Goal: Transaction & Acquisition: Purchase product/service

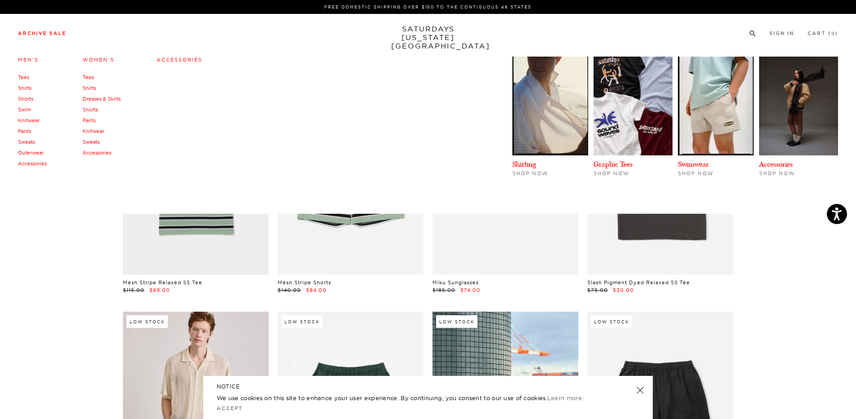
click at [102, 61] on link "Women's" at bounding box center [99, 60] width 32 height 6
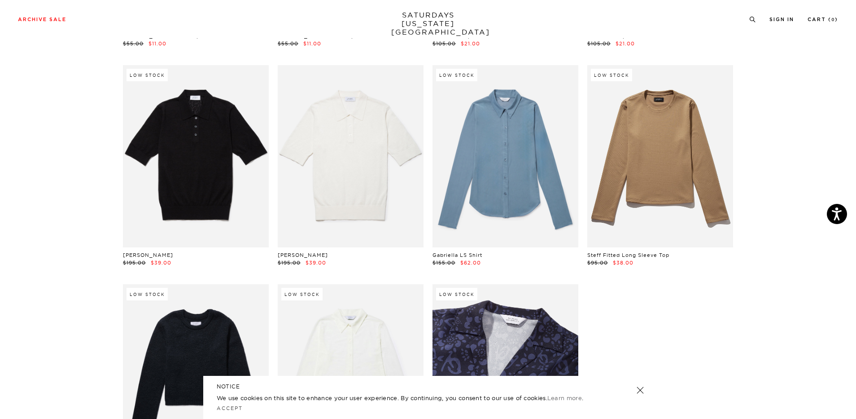
scroll to position [2041, 0]
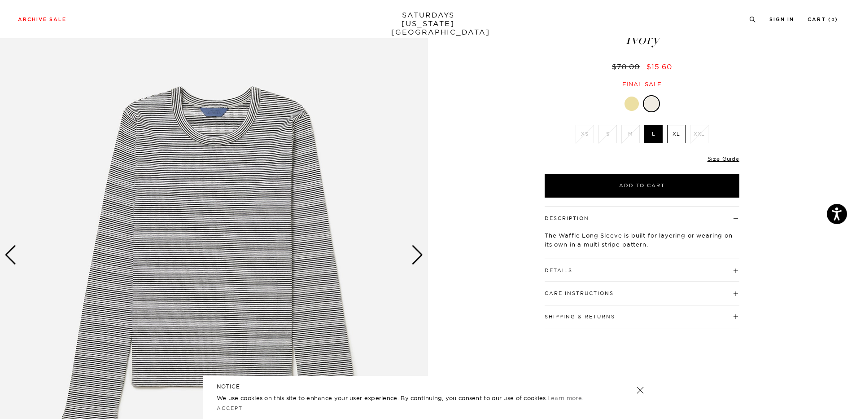
scroll to position [180, 0]
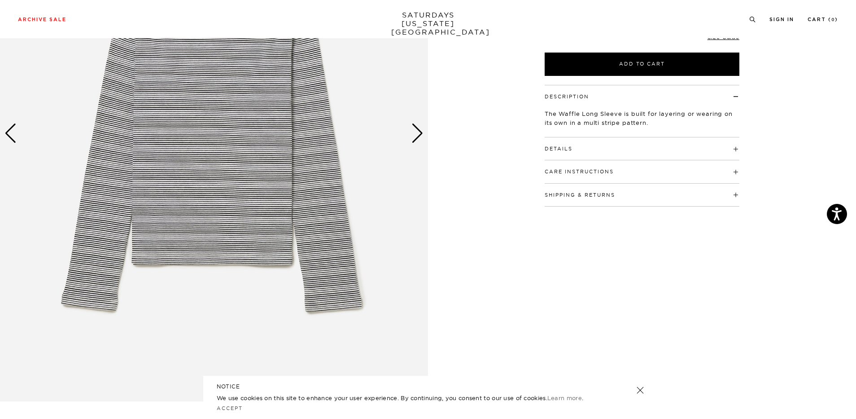
click at [418, 136] on div "Next slide" at bounding box center [418, 133] width 12 height 20
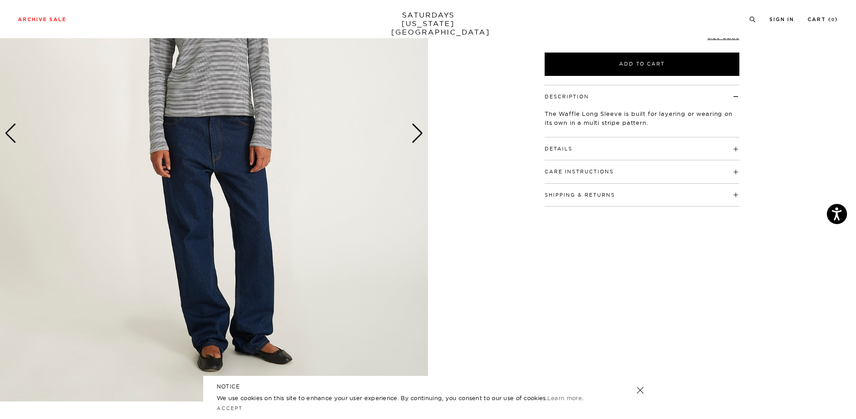
click at [418, 136] on div "Next slide" at bounding box center [418, 133] width 12 height 20
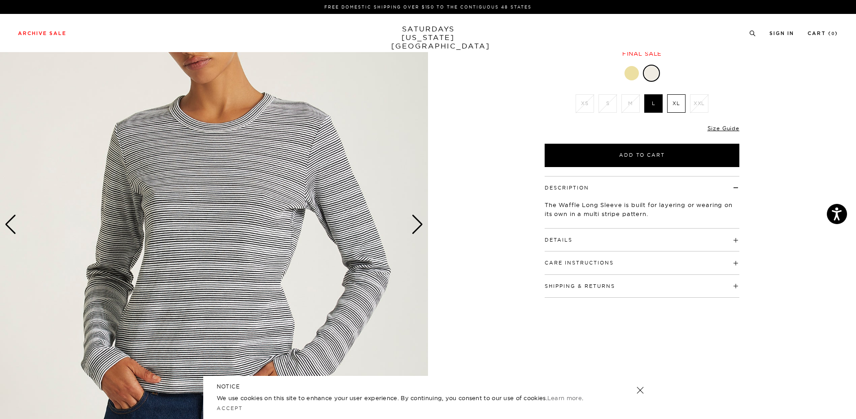
scroll to position [0, 0]
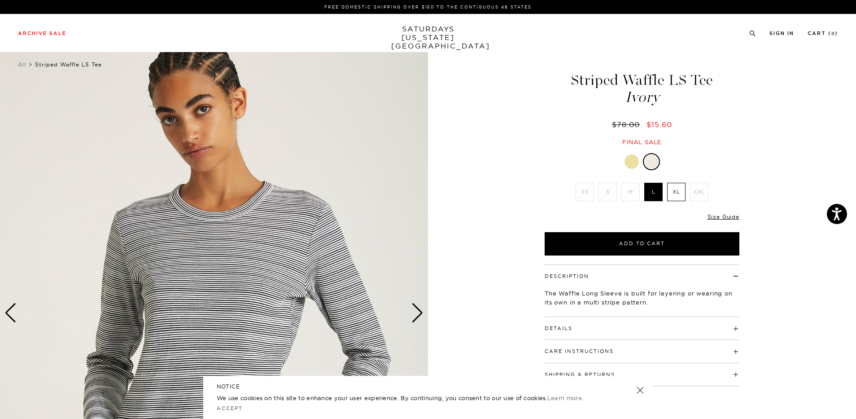
click at [628, 164] on div at bounding box center [632, 161] width 14 height 14
